Goal: Find specific page/section: Find specific page/section

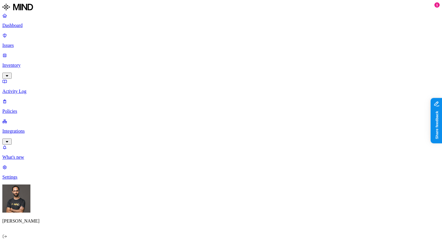
click at [29, 63] on p "Inventory" at bounding box center [221, 65] width 438 height 5
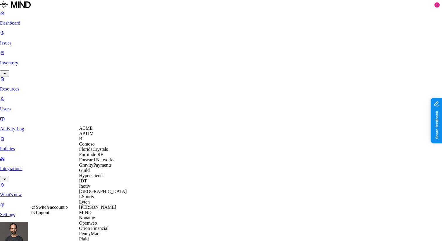
click at [87, 130] on span "ACME" at bounding box center [85, 128] width 13 height 5
